Goal: Check status: Check status

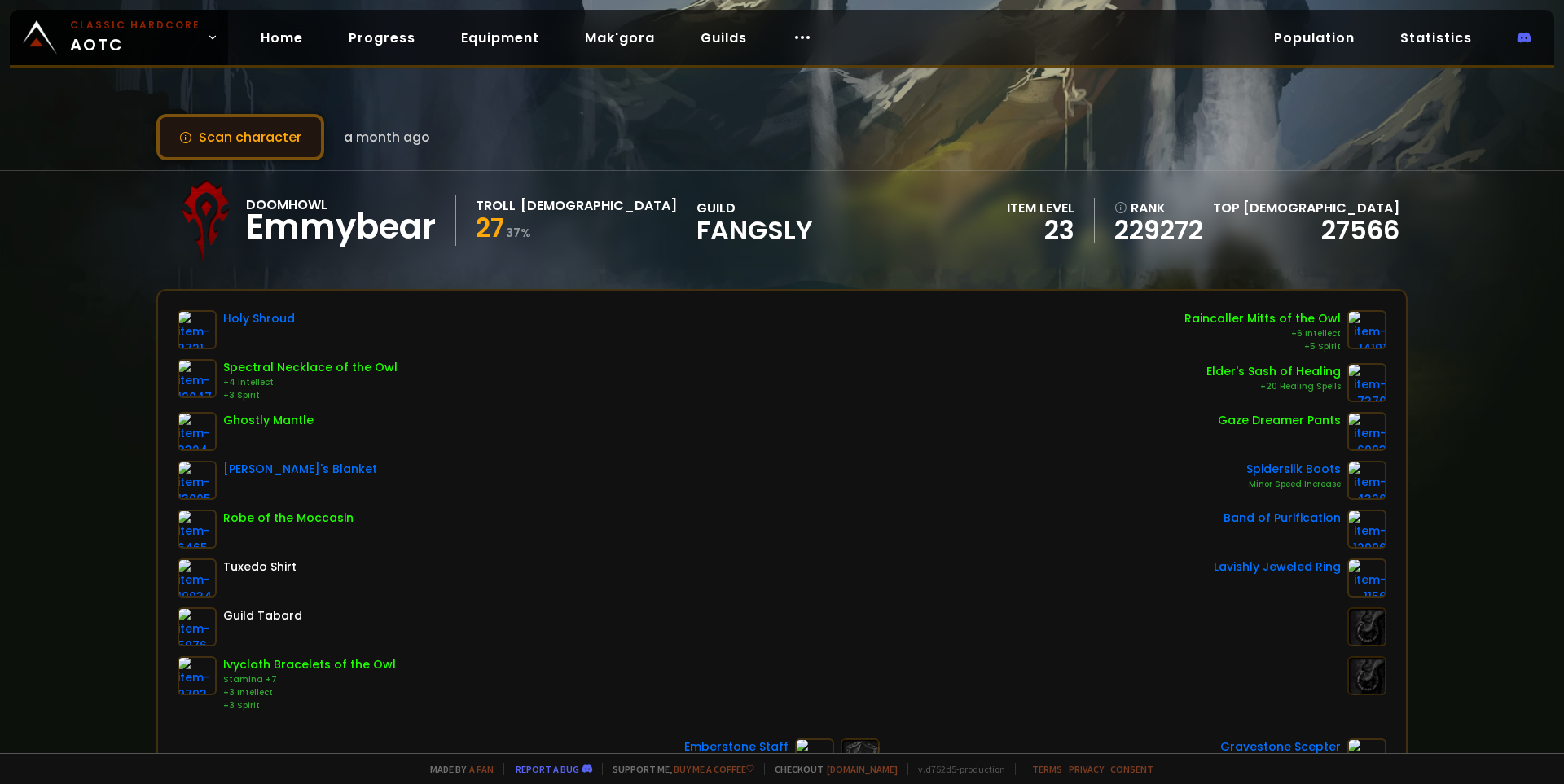
click at [240, 136] on button "Scan character" at bounding box center [241, 137] width 168 height 47
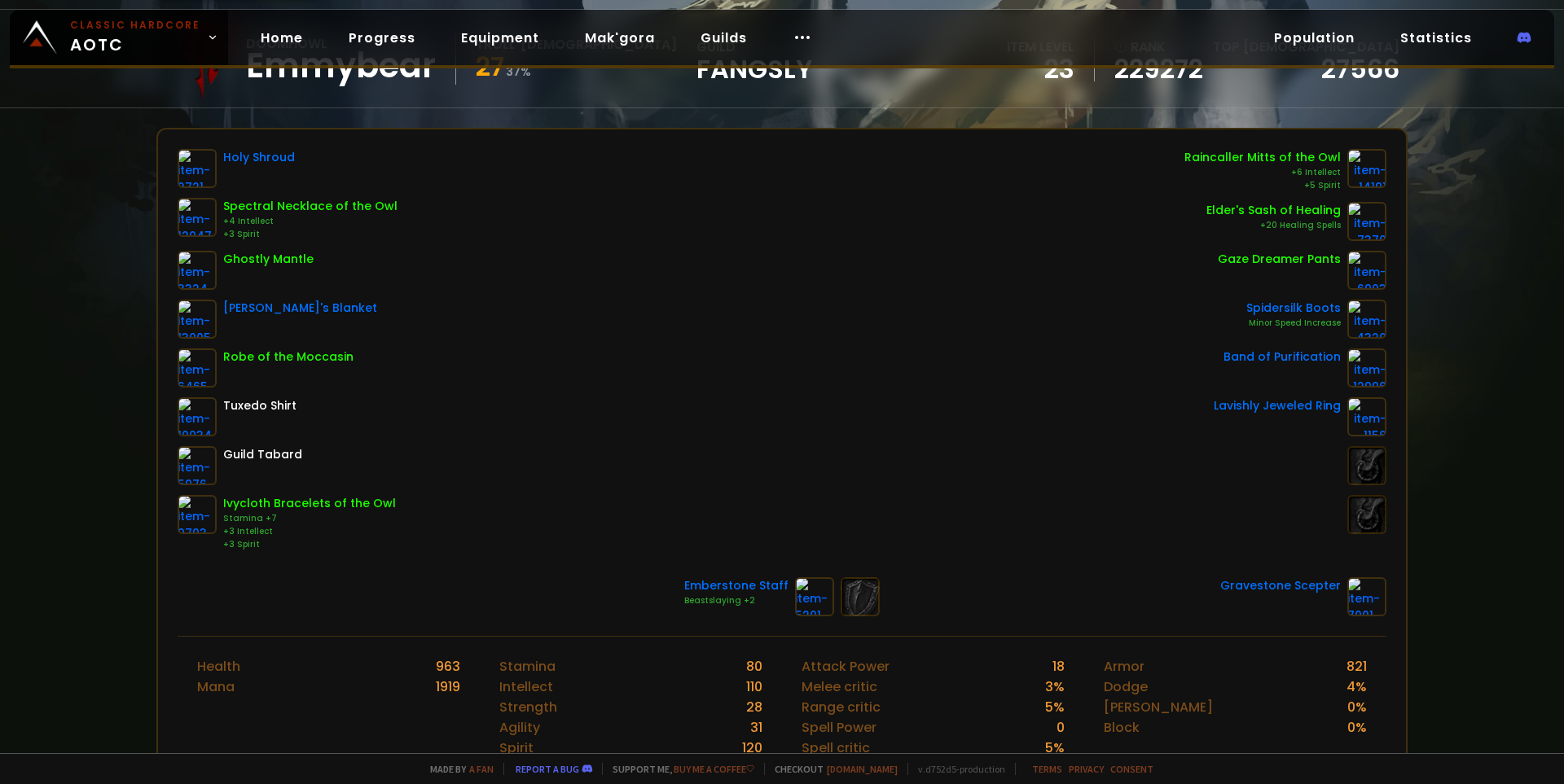
scroll to position [162, 0]
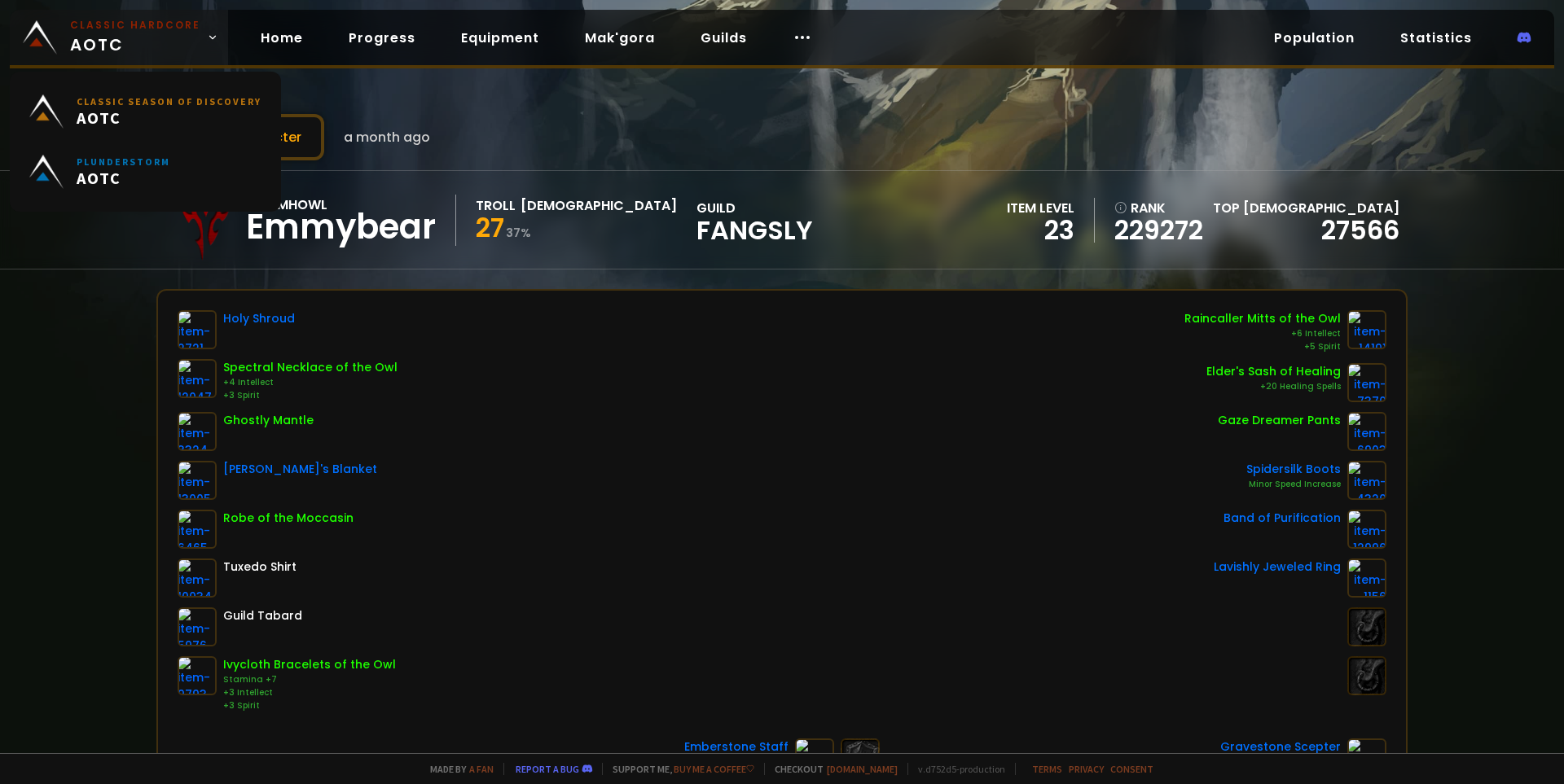
click at [95, 28] on small "Classic Hardcore" at bounding box center [135, 25] width 131 height 15
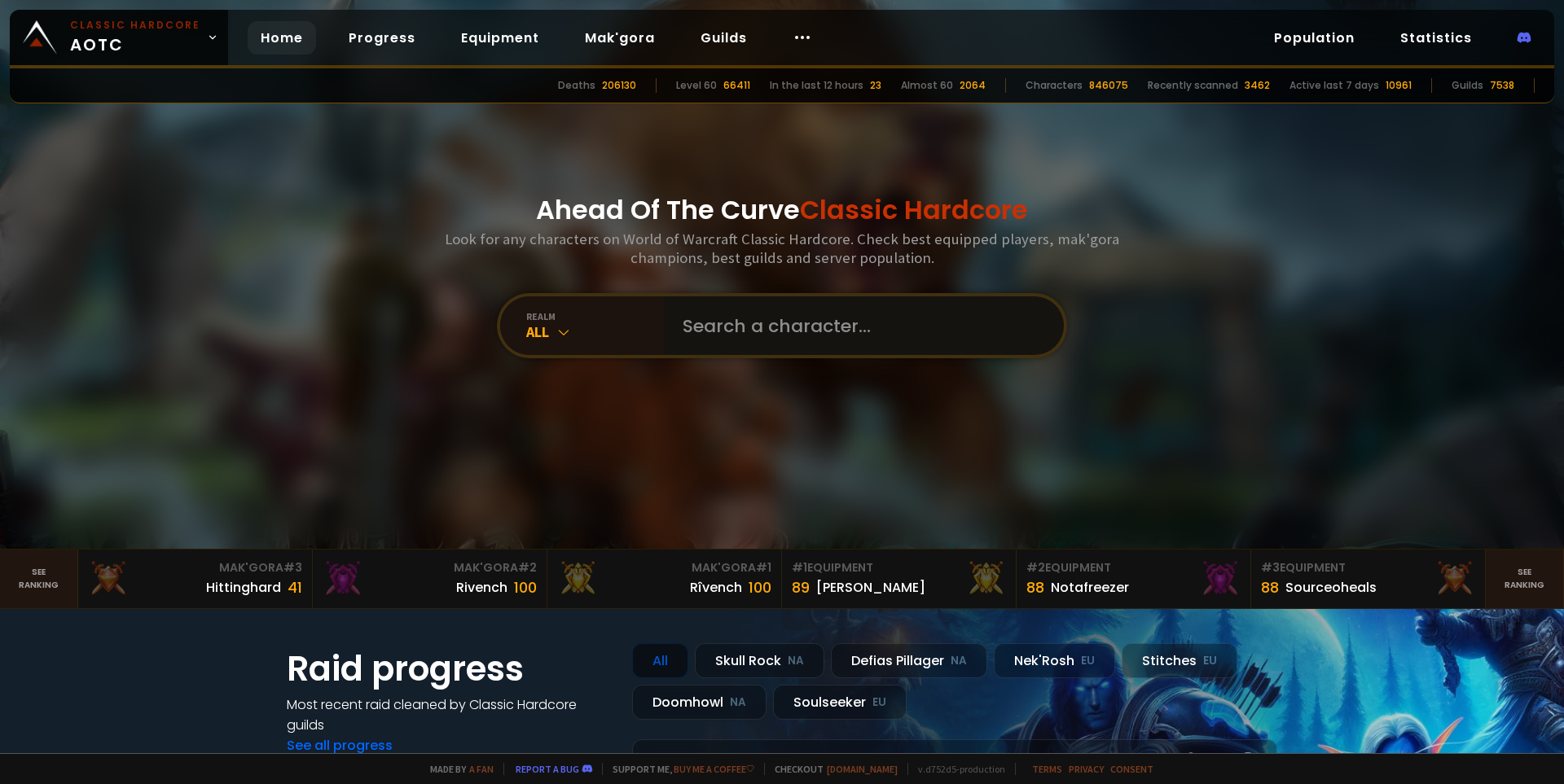
click at [740, 329] on input "text" at bounding box center [859, 326] width 372 height 59
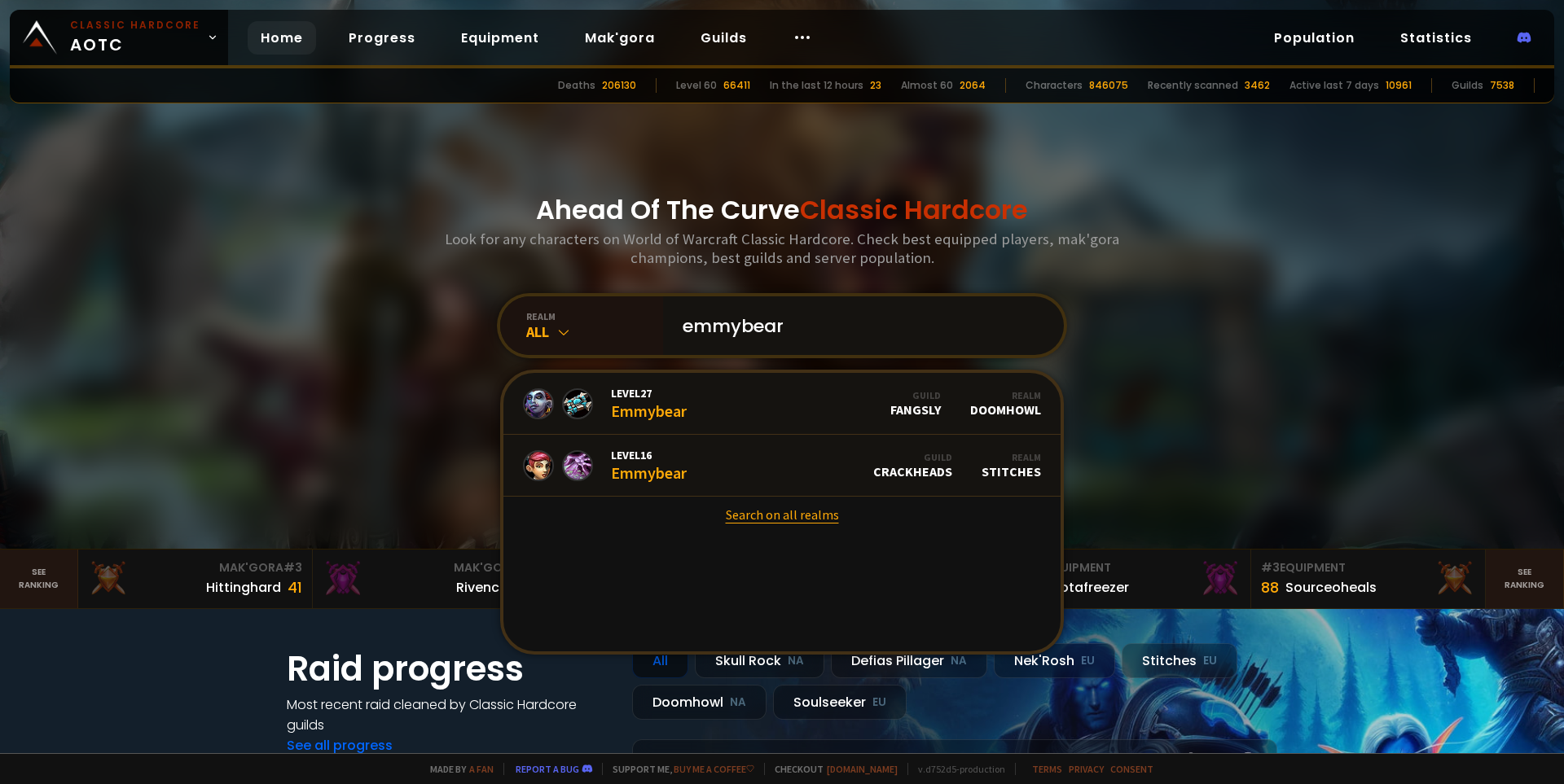
type input "emmybear"
click at [768, 512] on link "Search on all realms" at bounding box center [782, 514] width 557 height 35
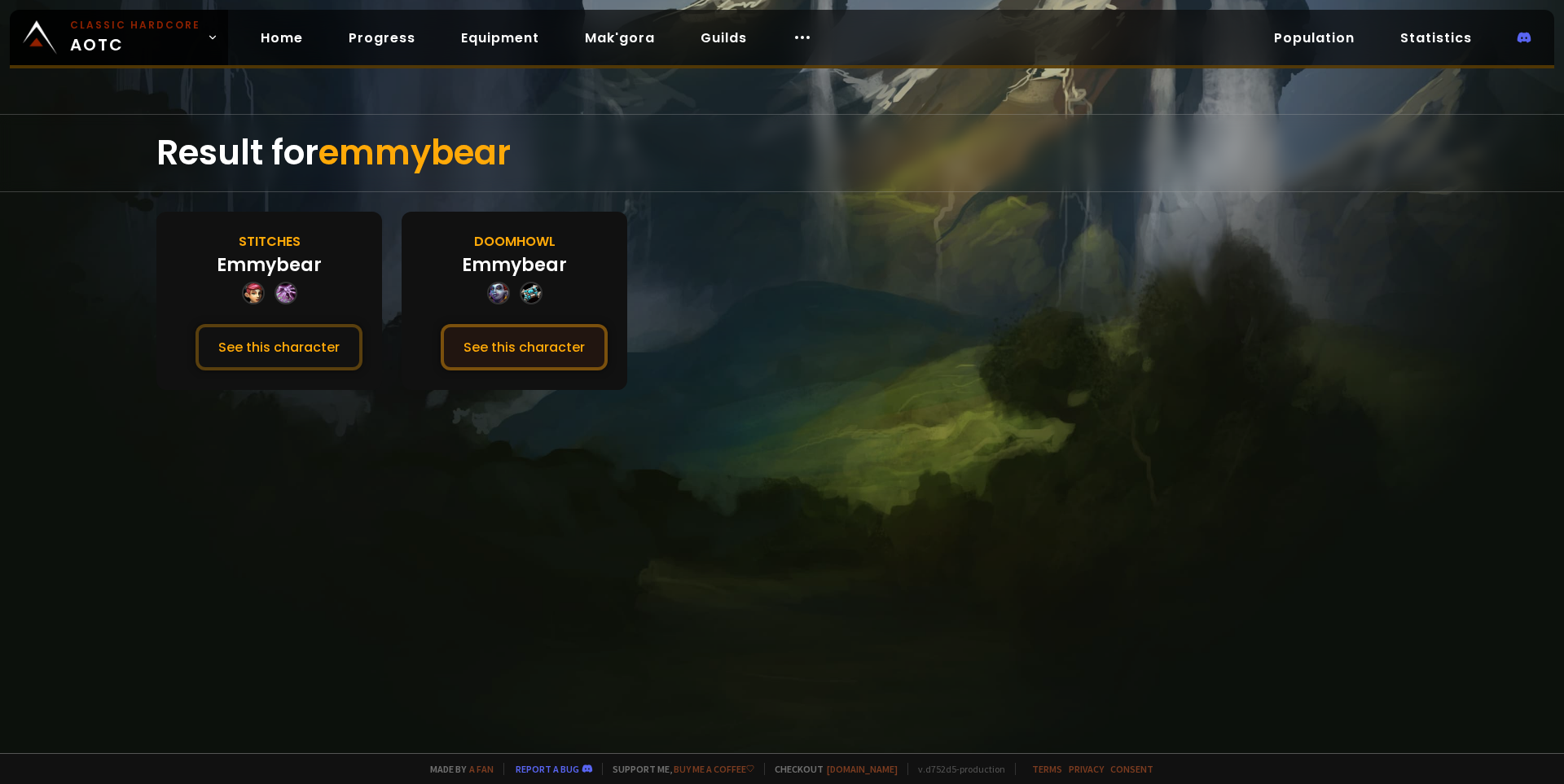
click at [523, 346] on button "See this character" at bounding box center [524, 347] width 167 height 47
